Goal: Book appointment/travel/reservation

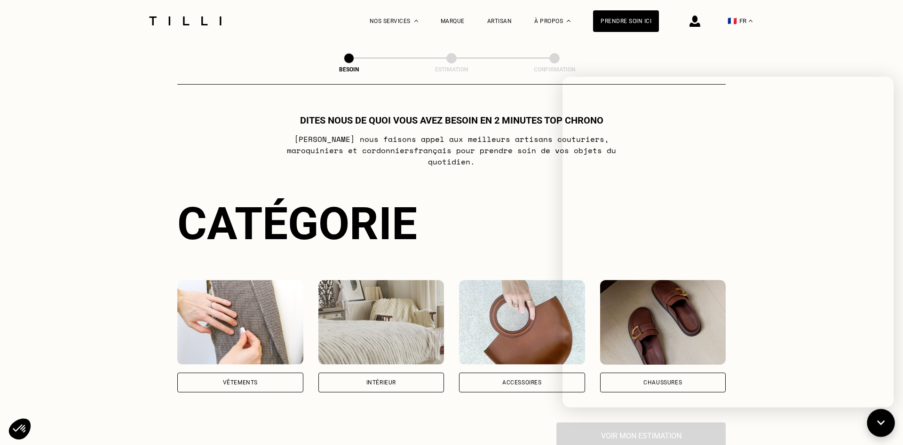
click at [877, 416] on icon at bounding box center [881, 423] width 16 height 25
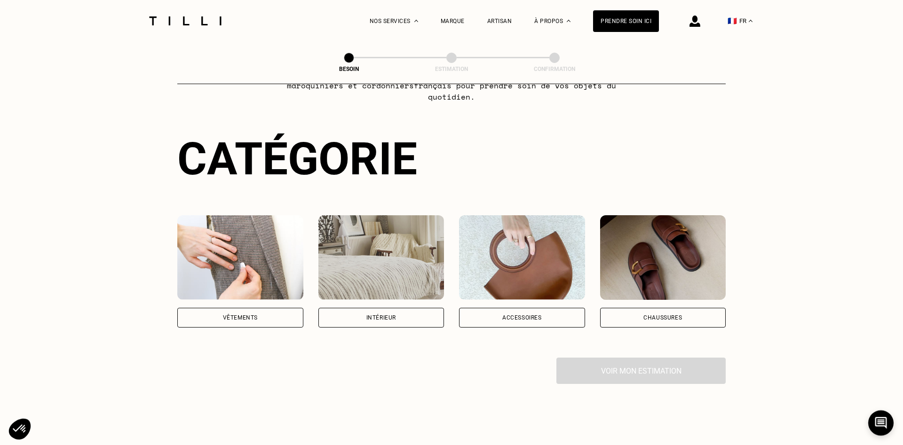
scroll to position [96, 0]
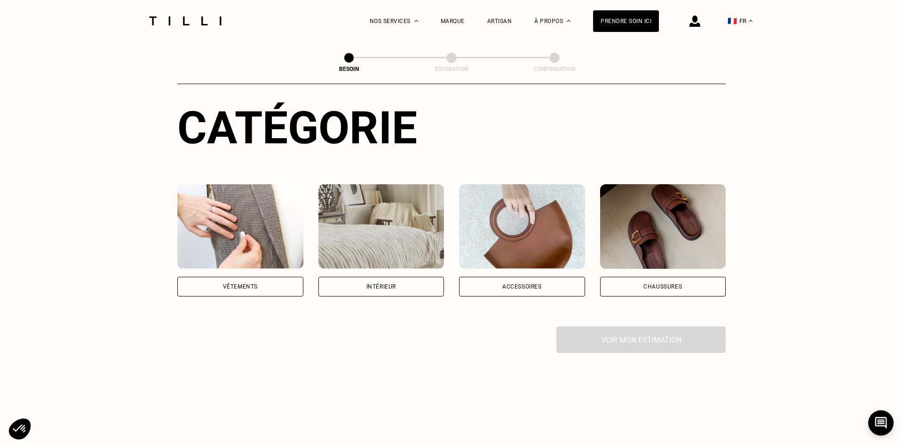
click at [254, 284] on div "Vêtements" at bounding box center [240, 287] width 35 height 6
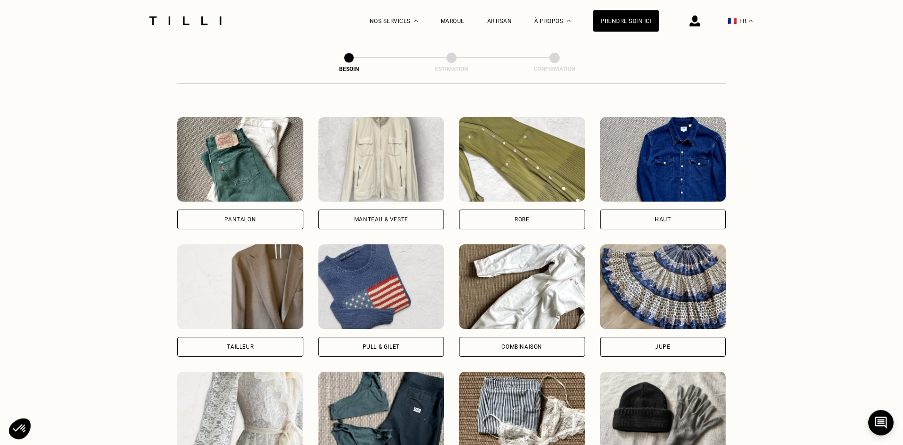
scroll to position [499, 0]
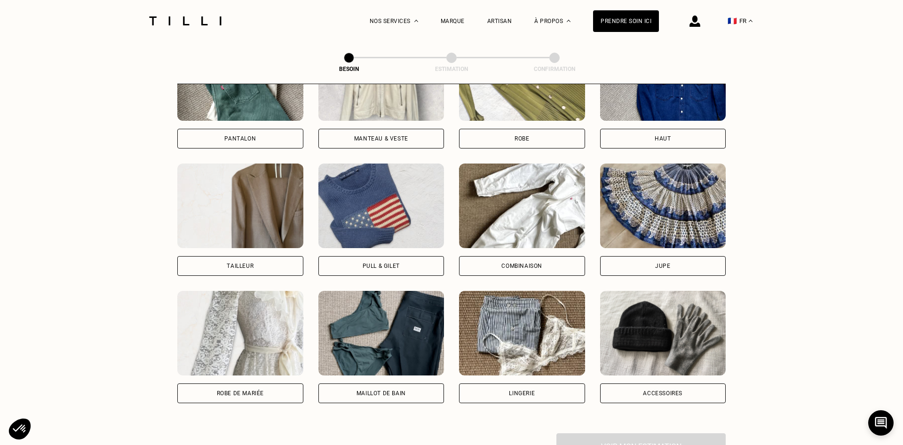
click at [573, 134] on div "Robe" at bounding box center [522, 139] width 126 height 20
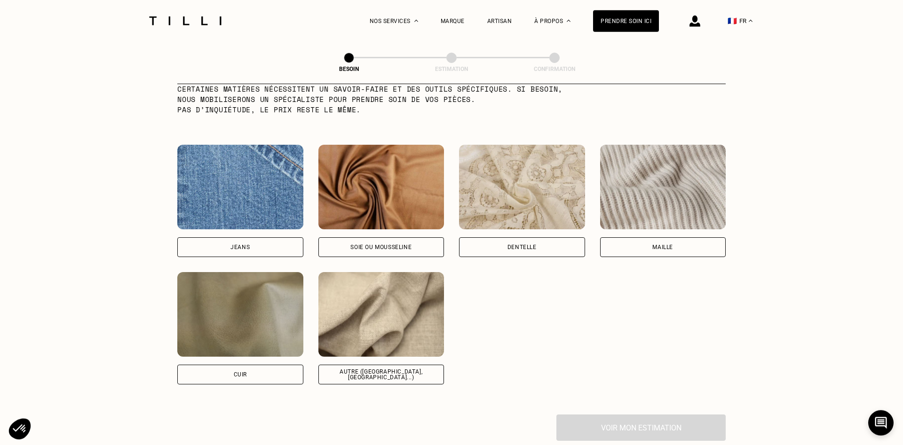
scroll to position [963, 0]
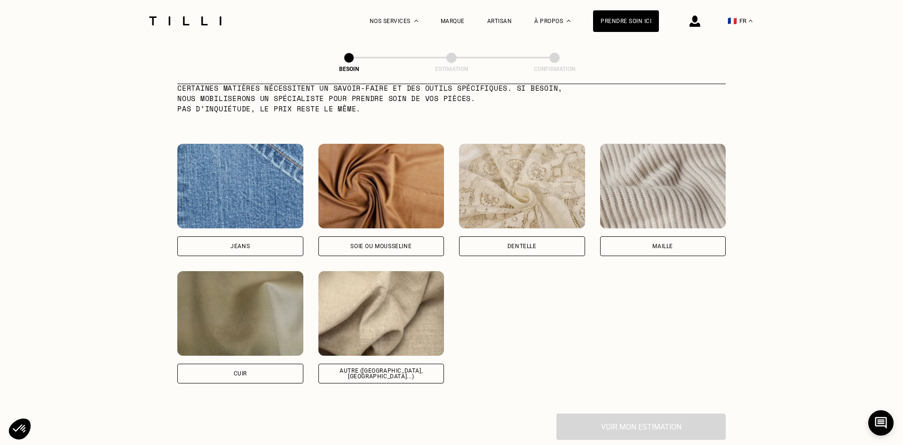
click at [396, 373] on div "Autre ([GEOGRAPHIC_DATA], [GEOGRAPHIC_DATA]...)" at bounding box center [381, 374] width 126 height 20
select select "FR"
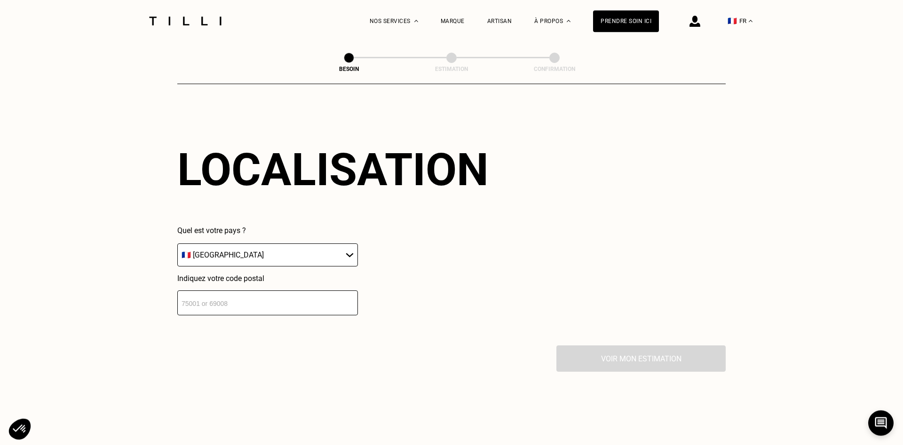
scroll to position [1265, 0]
click at [302, 296] on input "number" at bounding box center [267, 302] width 181 height 25
click at [301, 297] on input "number" at bounding box center [267, 302] width 181 height 25
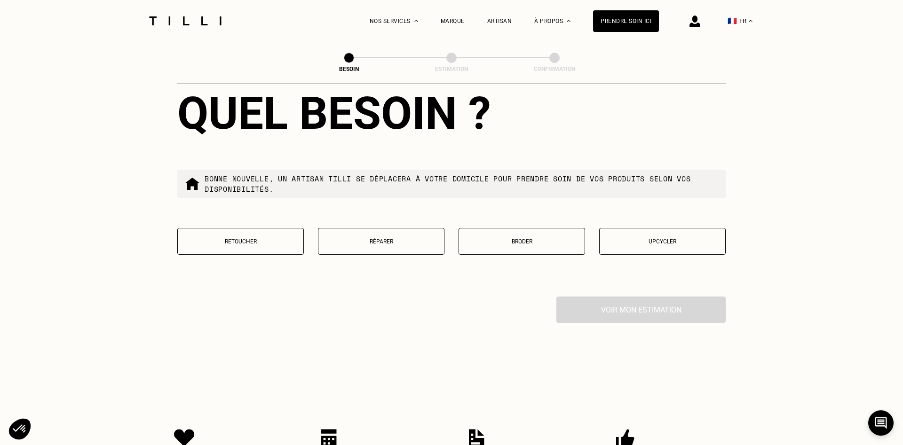
scroll to position [1547, 0]
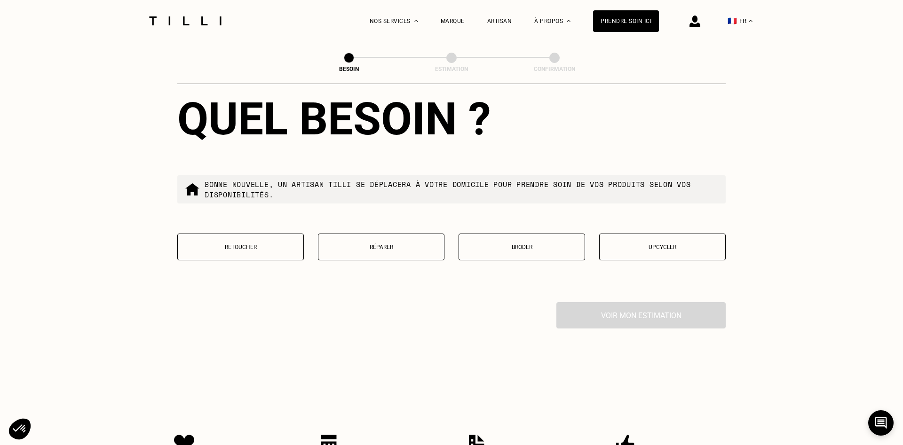
type input "75019"
click at [256, 240] on button "Retoucher" at bounding box center [240, 247] width 126 height 27
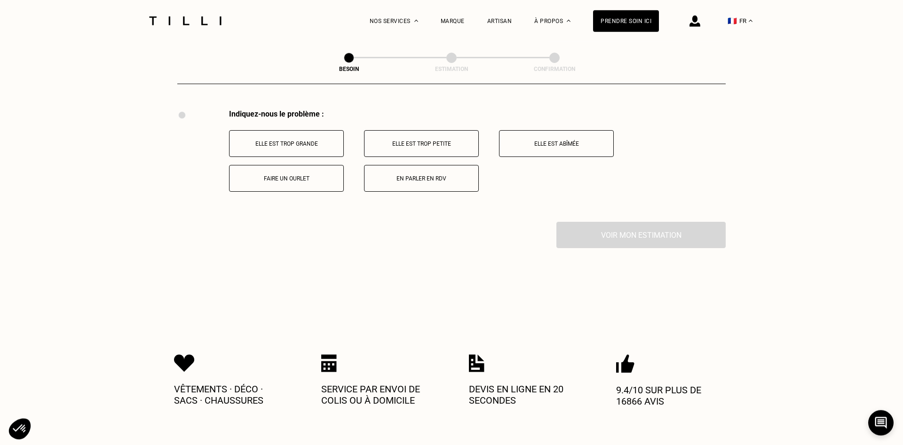
scroll to position [1740, 0]
click at [310, 140] on p "Elle est trop grande" at bounding box center [286, 143] width 104 height 7
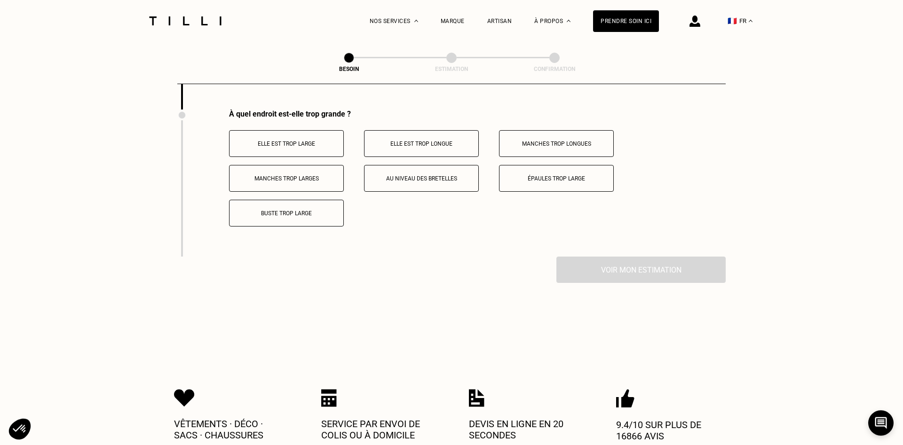
scroll to position [1852, 0]
click at [448, 140] on p "Elle est trop longue" at bounding box center [421, 143] width 104 height 7
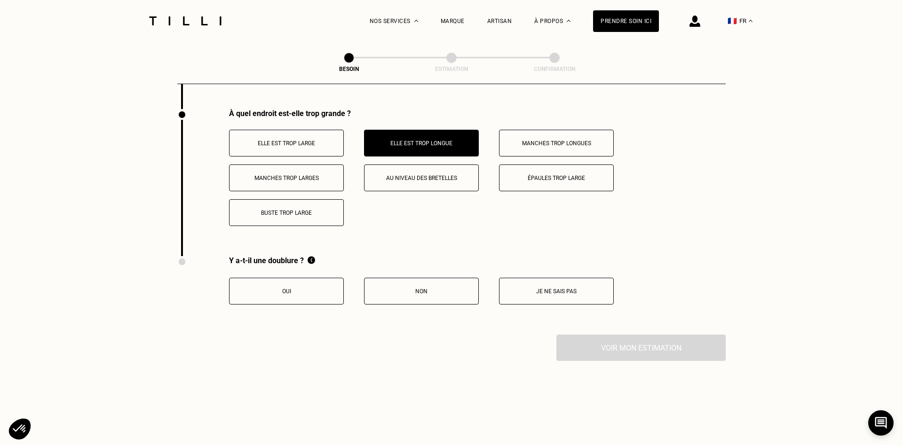
click at [431, 289] on p "Non" at bounding box center [421, 291] width 104 height 7
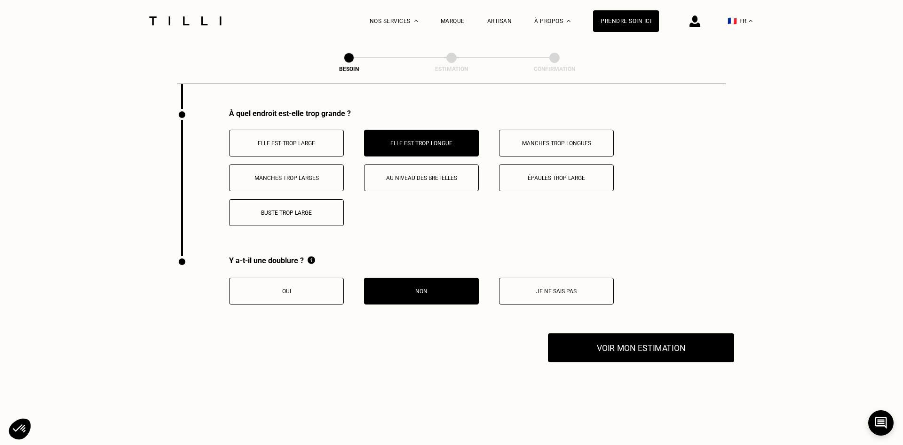
click at [692, 350] on button "Voir mon estimation" at bounding box center [641, 347] width 186 height 29
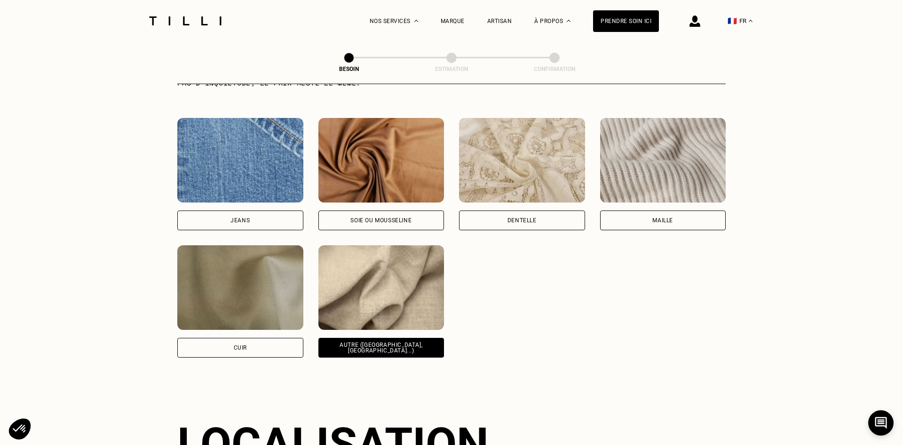
scroll to position [797, 0]
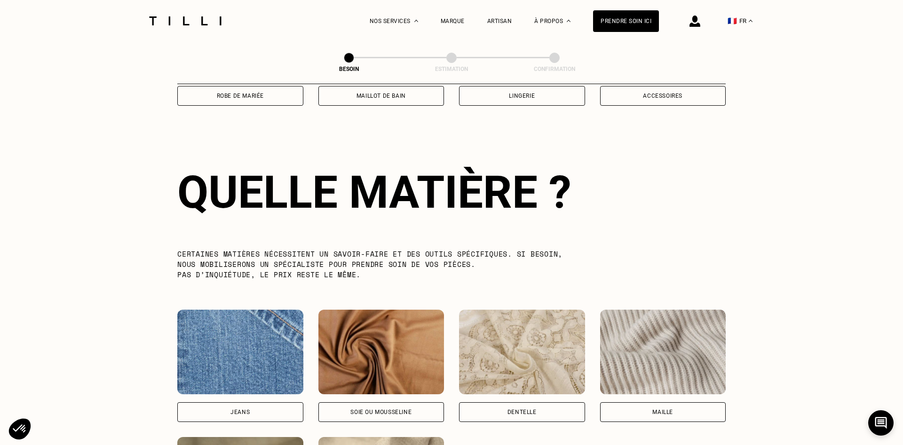
click at [694, 24] on img at bounding box center [694, 21] width 11 height 11
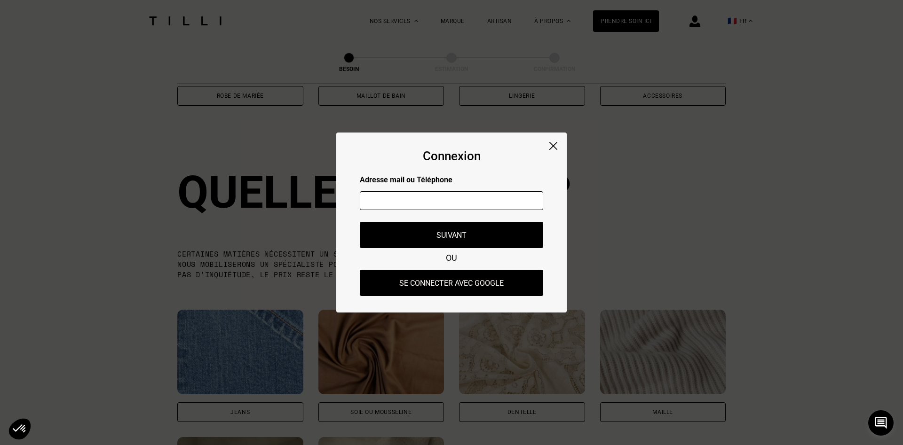
click at [556, 144] on img at bounding box center [553, 146] width 8 height 8
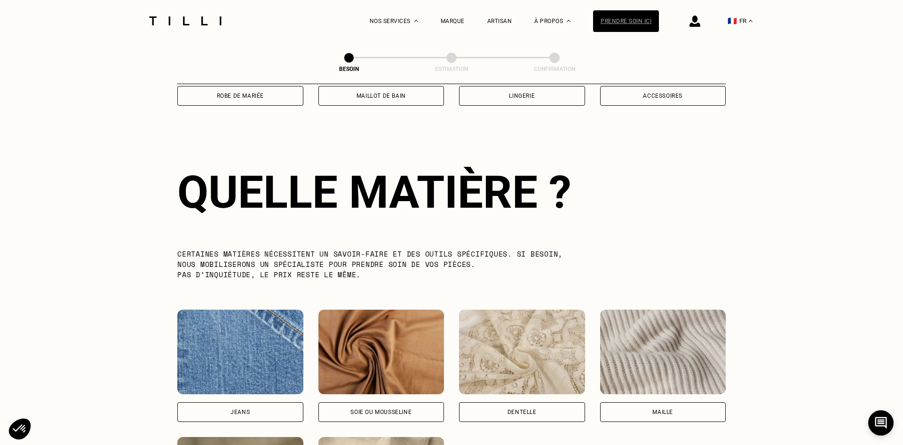
click at [621, 23] on div "Prendre soin ici" at bounding box center [626, 21] width 66 height 22
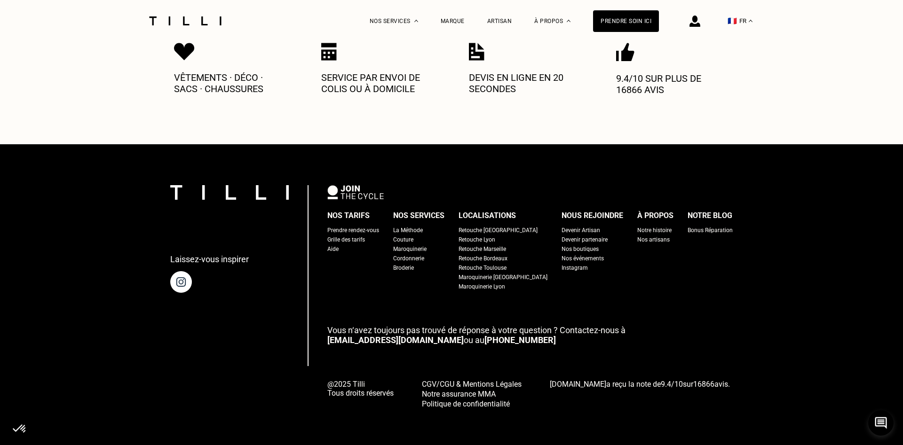
scroll to position [2278, 0]
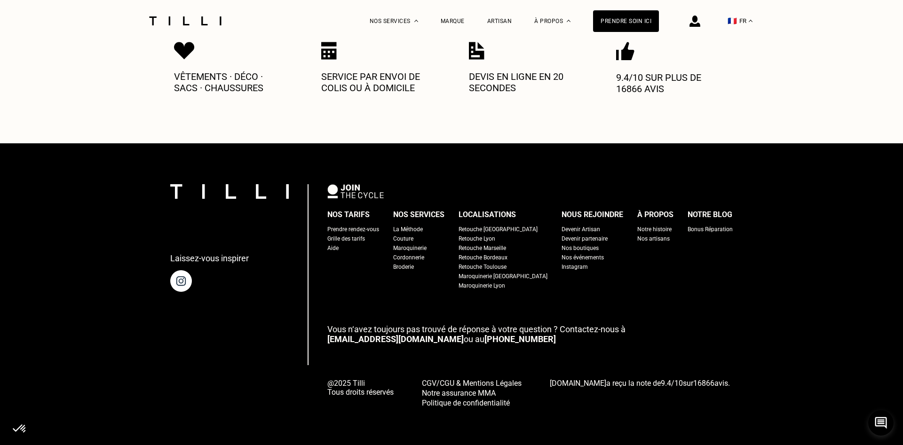
click at [364, 225] on div "Prendre rendez-vous" at bounding box center [353, 229] width 52 height 9
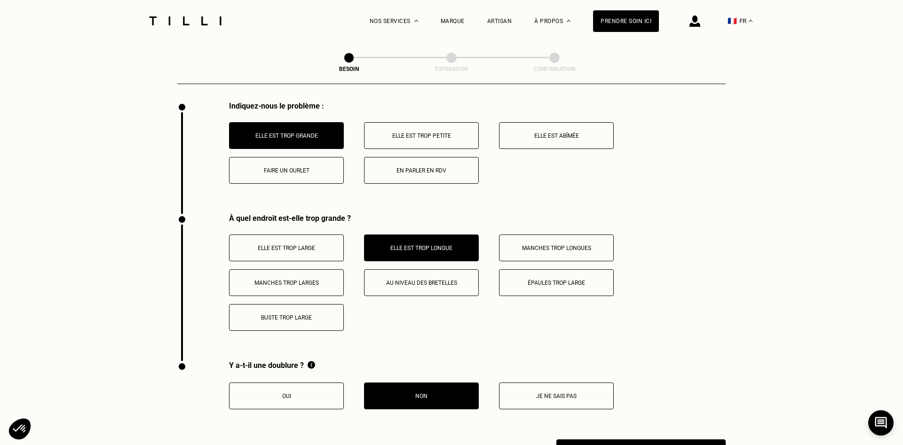
scroll to position [1775, 0]
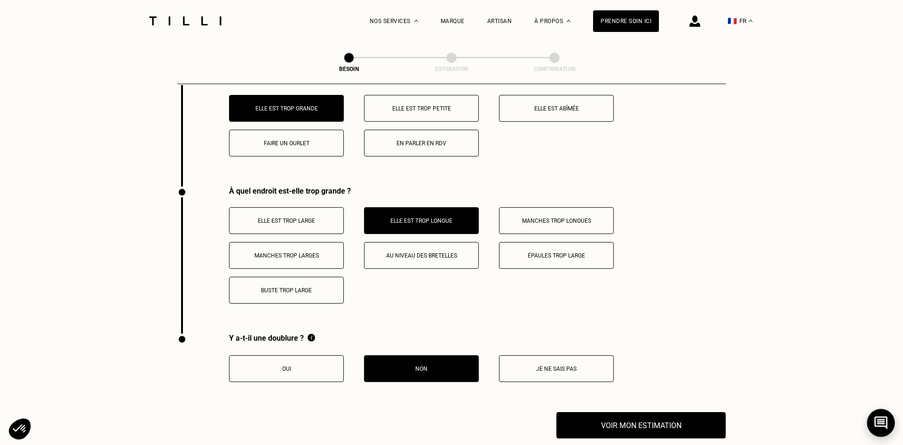
click at [878, 417] on icon at bounding box center [880, 423] width 13 height 13
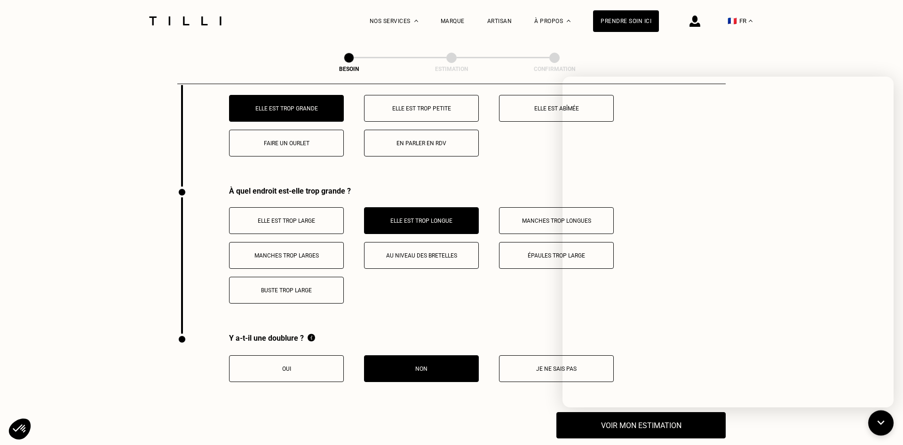
click at [510, 282] on div "Elle est trop large Elle est trop longue Manches trop longues Manches trop larg…" at bounding box center [477, 255] width 497 height 96
click at [892, 424] on button at bounding box center [881, 423] width 28 height 28
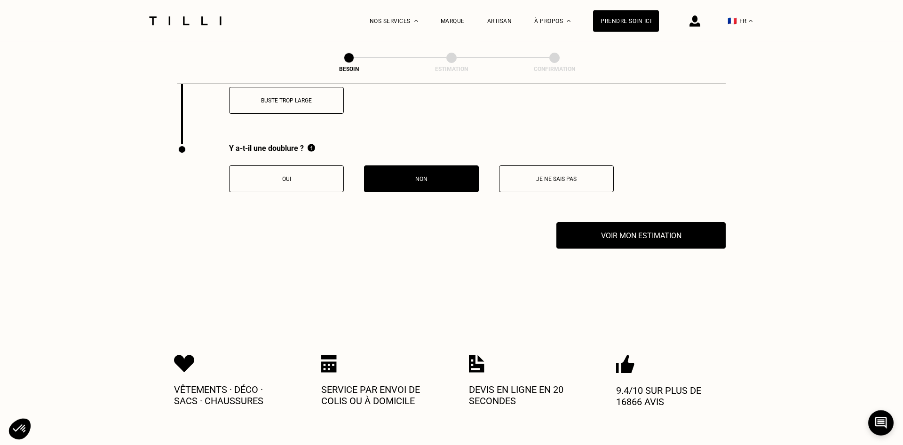
scroll to position [2063, 0]
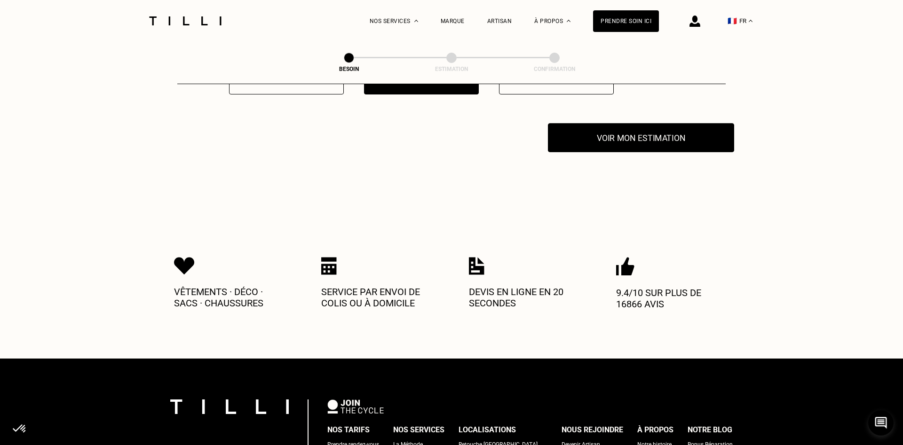
click at [630, 136] on button "Voir mon estimation" at bounding box center [641, 137] width 186 height 29
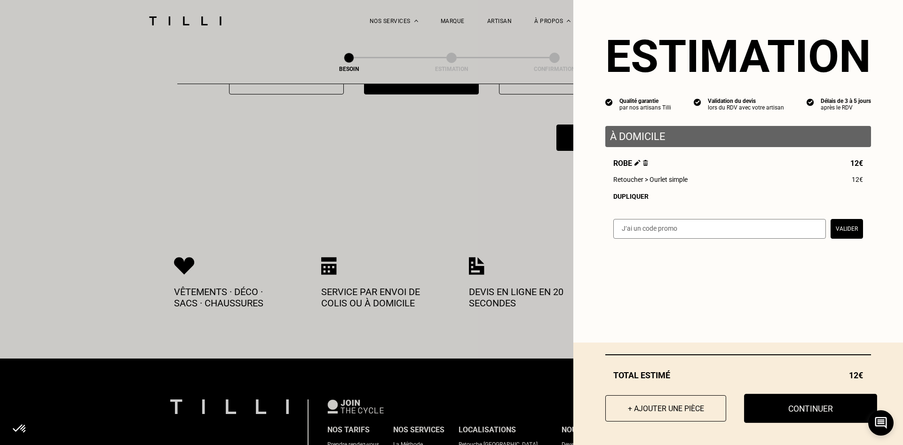
click at [823, 415] on button "Continuer" at bounding box center [810, 408] width 133 height 29
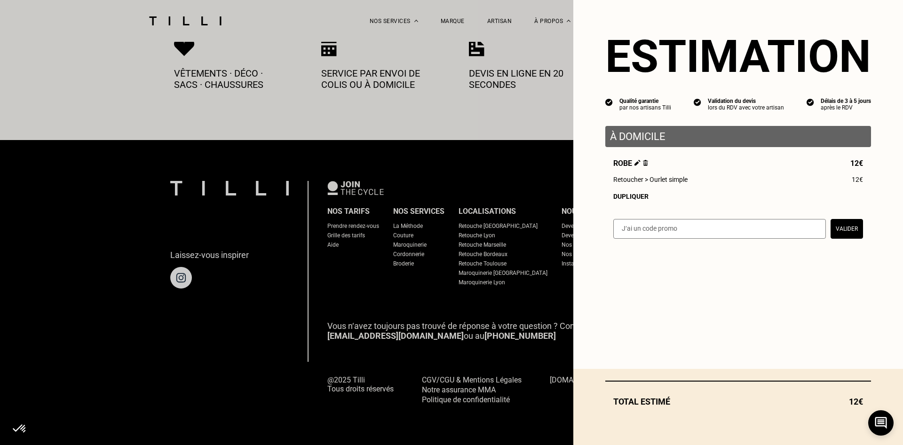
scroll to position [507, 0]
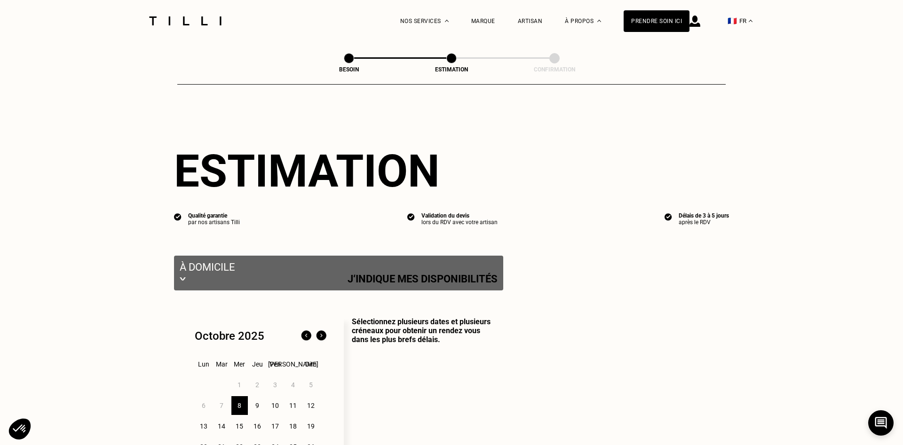
select select "FR"
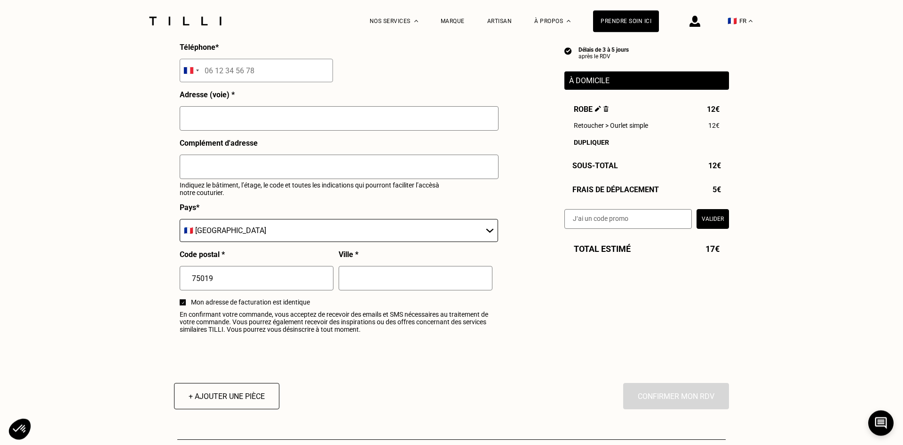
scroll to position [1007, 0]
